Goal: Navigation & Orientation: Find specific page/section

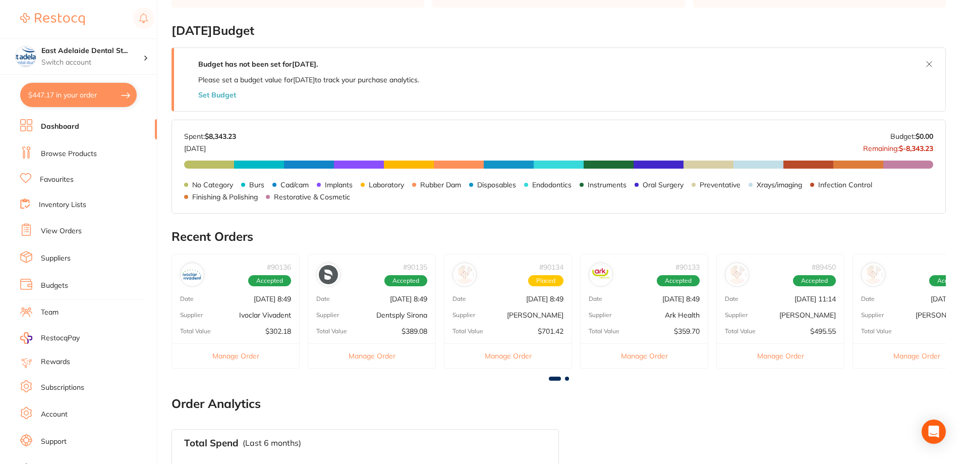
scroll to position [151, 0]
click at [83, 99] on button "$447.17 in your order" at bounding box center [78, 95] width 117 height 24
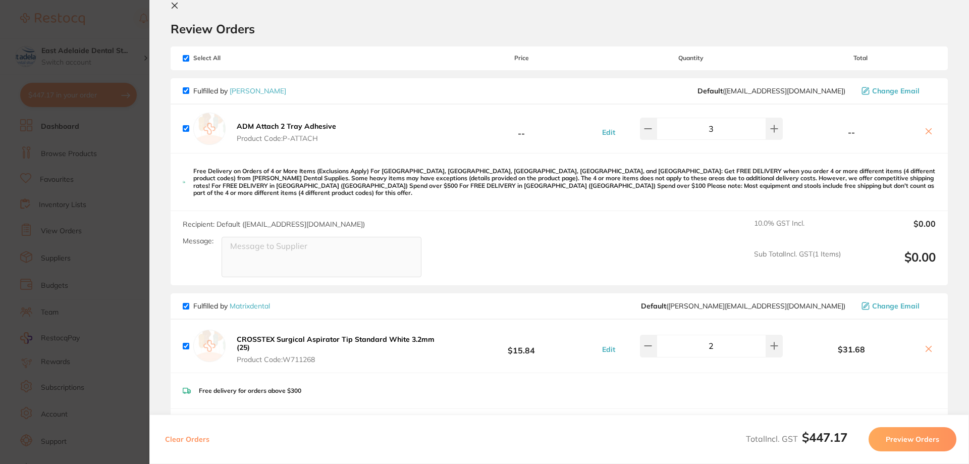
scroll to position [0, 0]
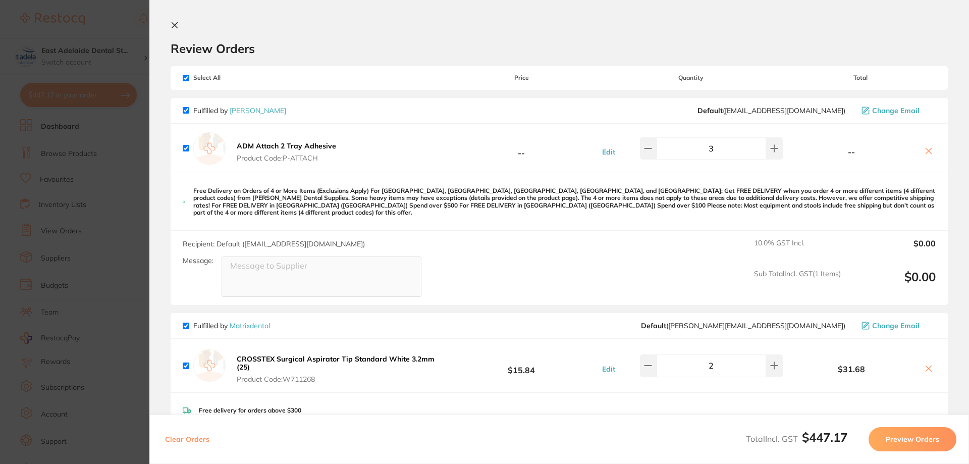
click at [141, 244] on section "Update RRP Set your pre negotiated price for this item. Item Agreed RRP (excl. …" at bounding box center [484, 232] width 969 height 464
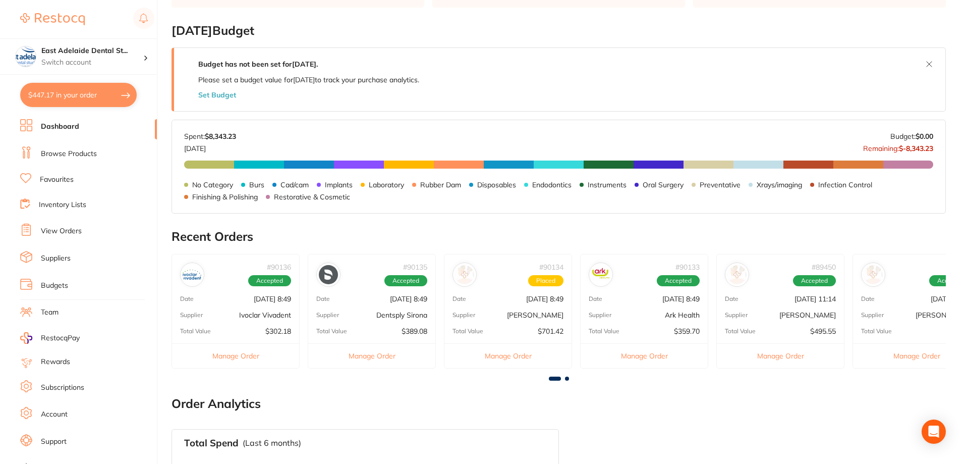
click at [83, 94] on button "$447.17 in your order" at bounding box center [78, 95] width 117 height 24
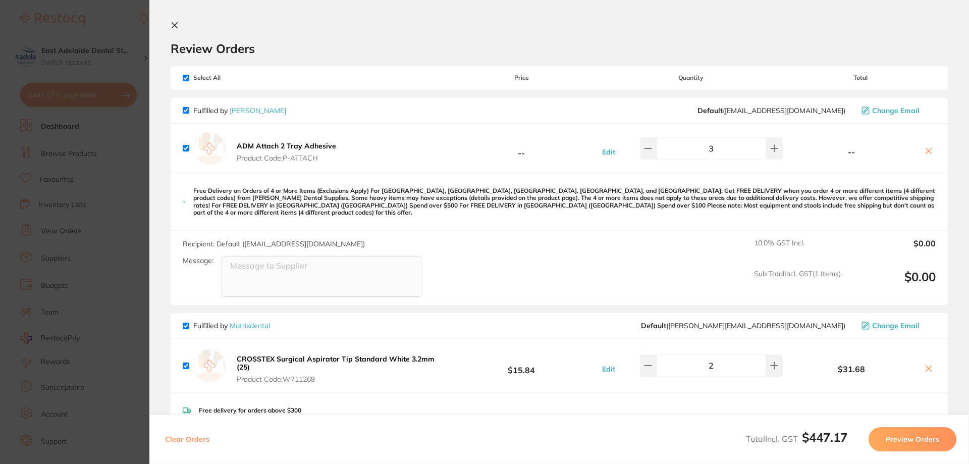
click at [114, 145] on section "Update RRP Set your pre negotiated price for this item. Item Agreed RRP (excl. …" at bounding box center [484, 232] width 969 height 464
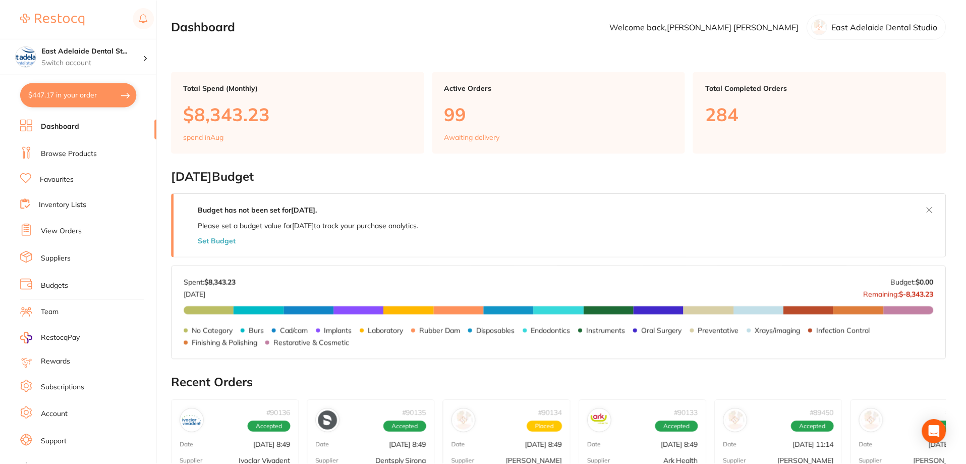
scroll to position [146, 0]
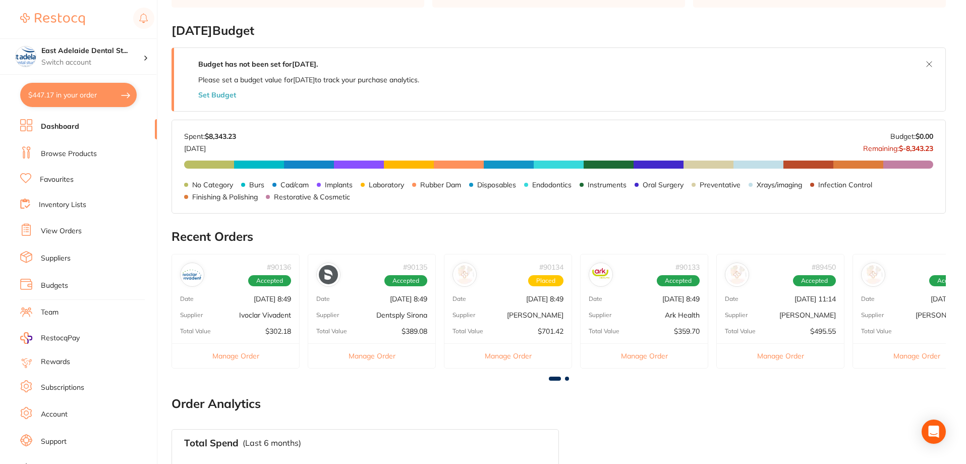
click at [75, 153] on link "Browse Products" at bounding box center [69, 154] width 56 height 10
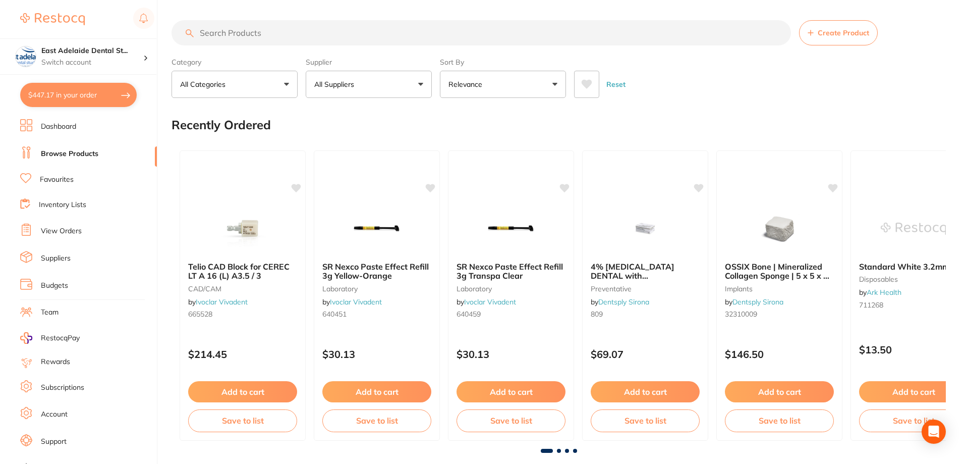
click at [674, 88] on div "Reset" at bounding box center [756, 80] width 364 height 35
